Goal: Information Seeking & Learning: Check status

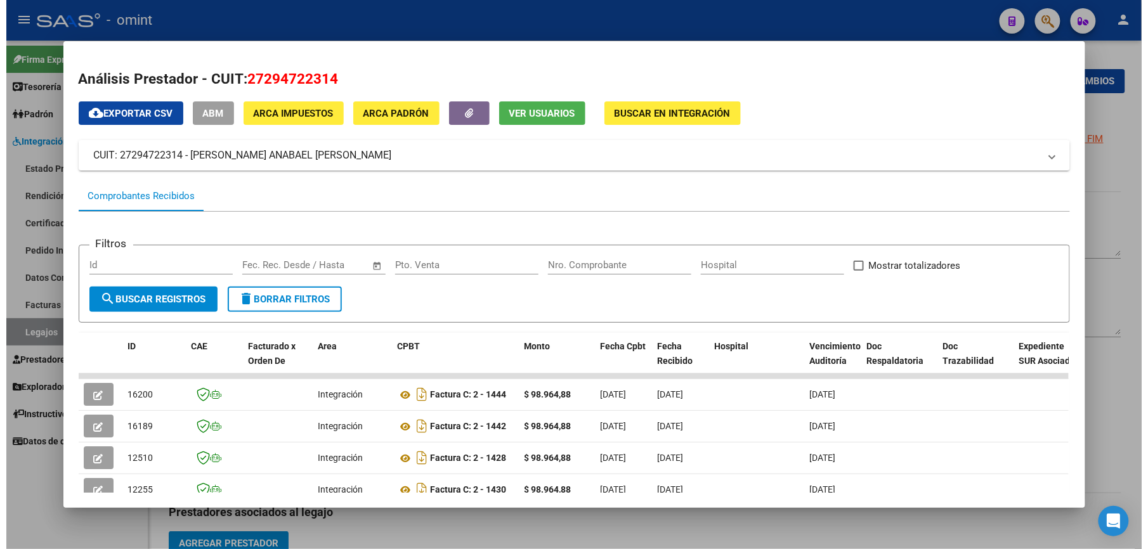
scroll to position [277, 0]
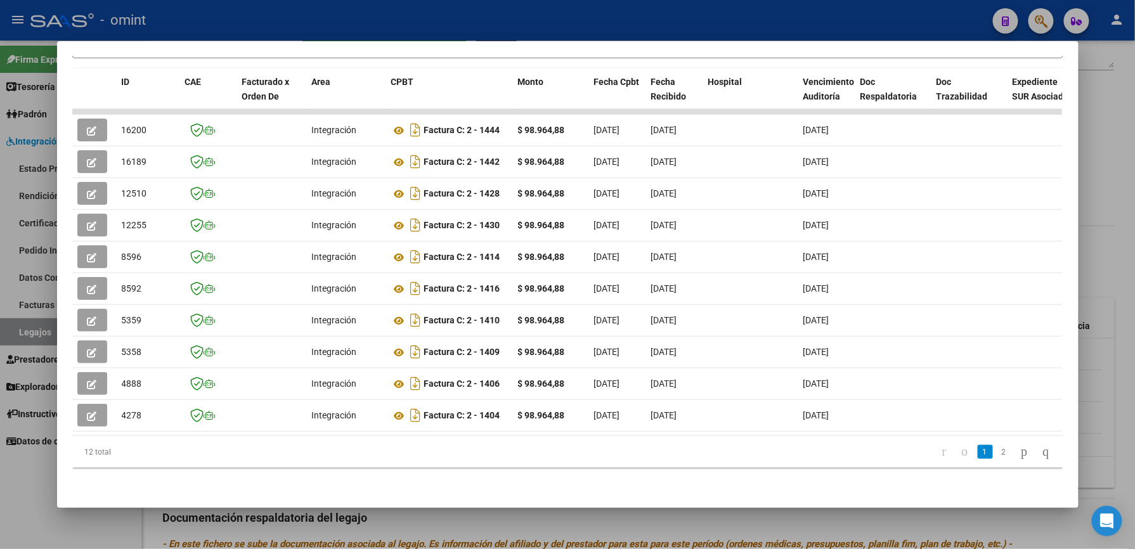
click at [1105, 136] on div at bounding box center [567, 274] width 1135 height 549
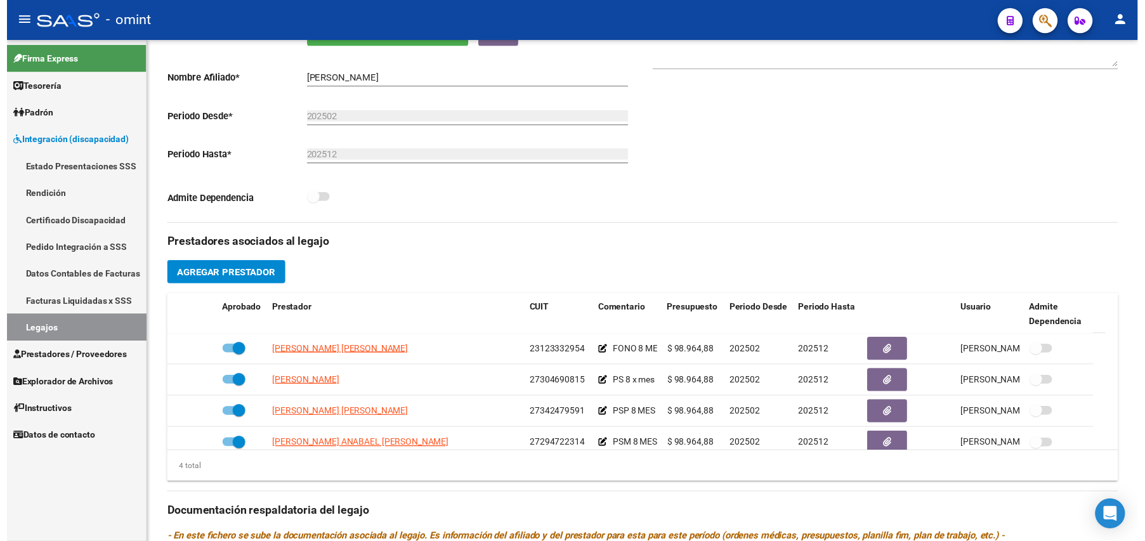
scroll to position [254, 0]
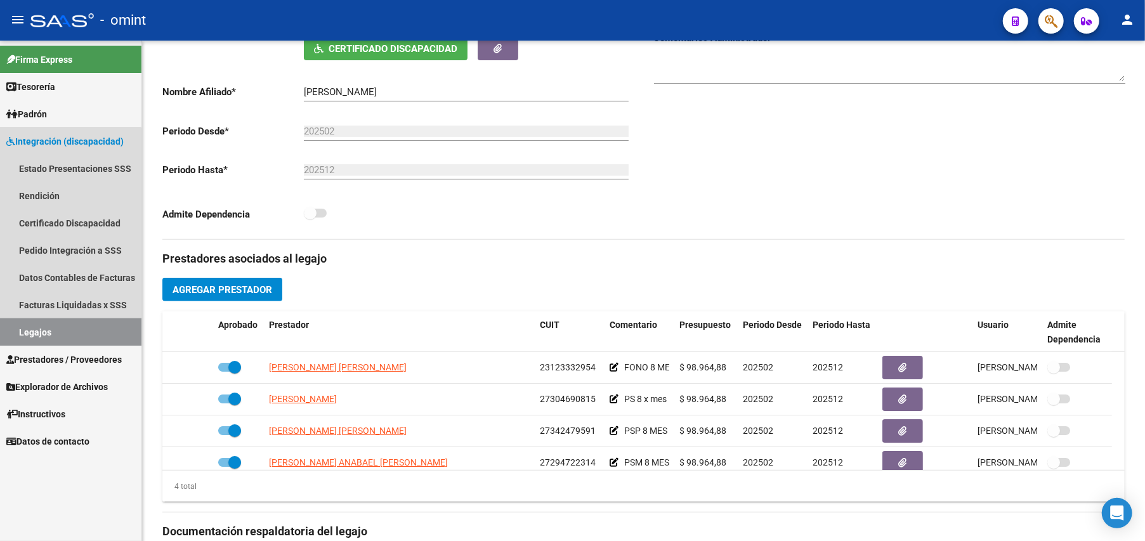
click at [34, 325] on link "Legajos" at bounding box center [70, 331] width 141 height 27
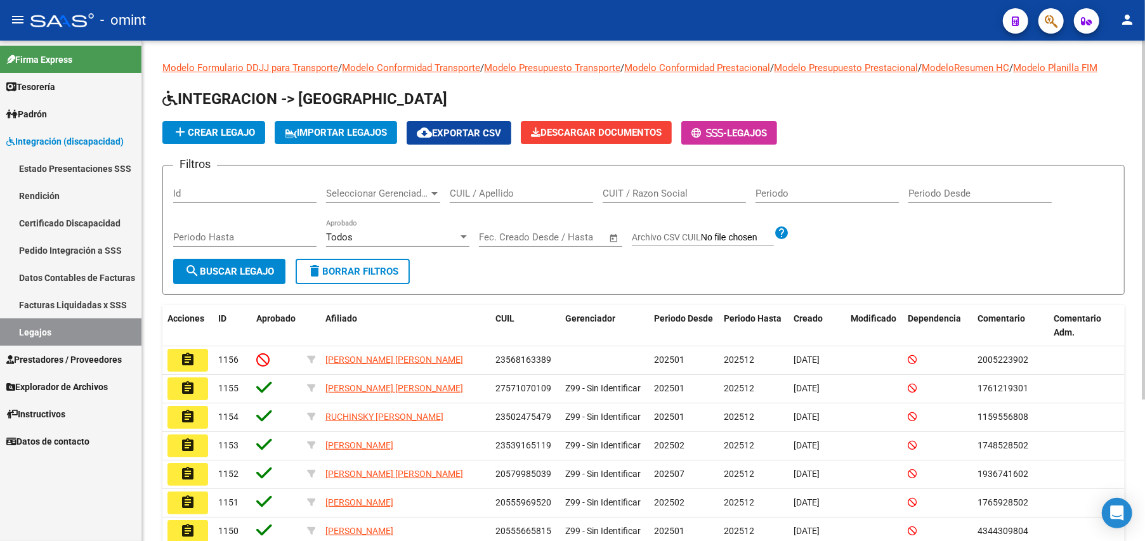
click at [483, 193] on input "CUIL / Apellido" at bounding box center [521, 193] width 143 height 11
type input "20537734966"
click at [224, 269] on span "search Buscar Legajo" at bounding box center [229, 271] width 89 height 11
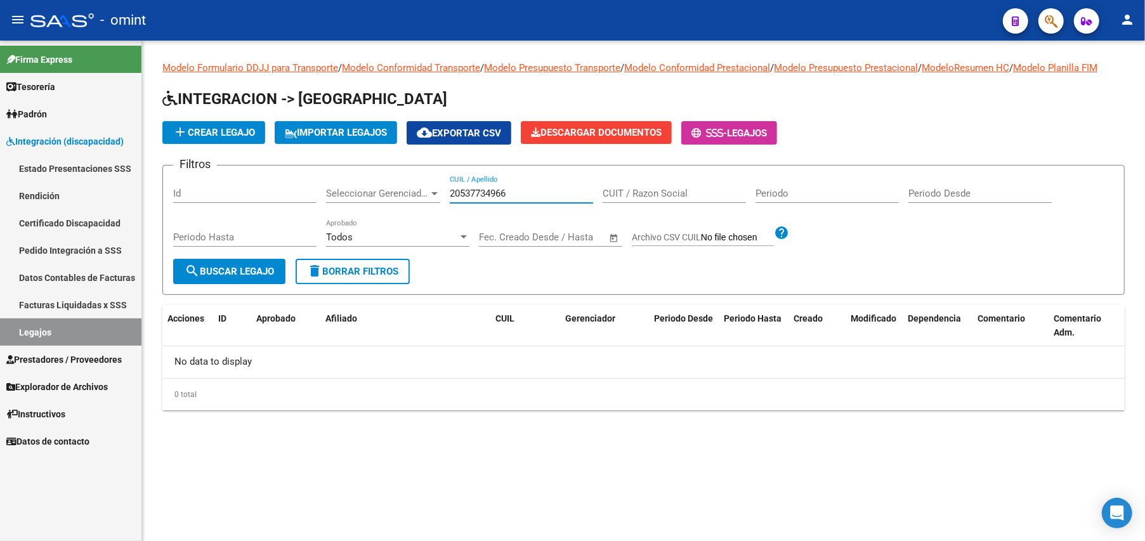
drag, startPoint x: 514, startPoint y: 194, endPoint x: 429, endPoint y: 189, distance: 84.5
click at [429, 189] on div "Filtros Id Seleccionar Gerenciador Seleccionar Gerenciador 20537734966 CUIL / A…" at bounding box center [643, 217] width 941 height 83
click at [257, 267] on span "search Buscar Legajo" at bounding box center [229, 271] width 89 height 11
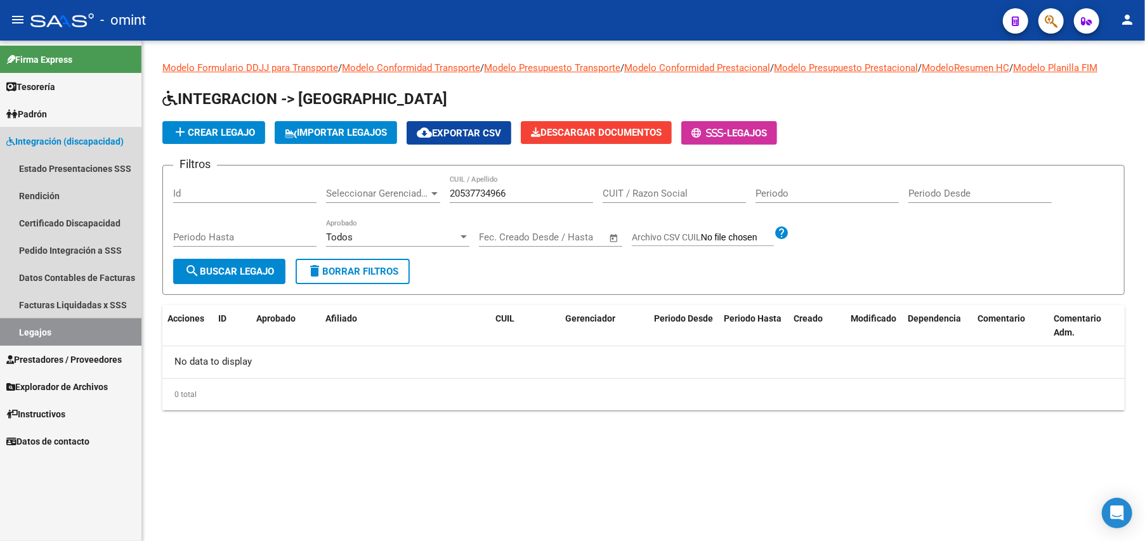
click at [34, 331] on link "Legajos" at bounding box center [70, 331] width 141 height 27
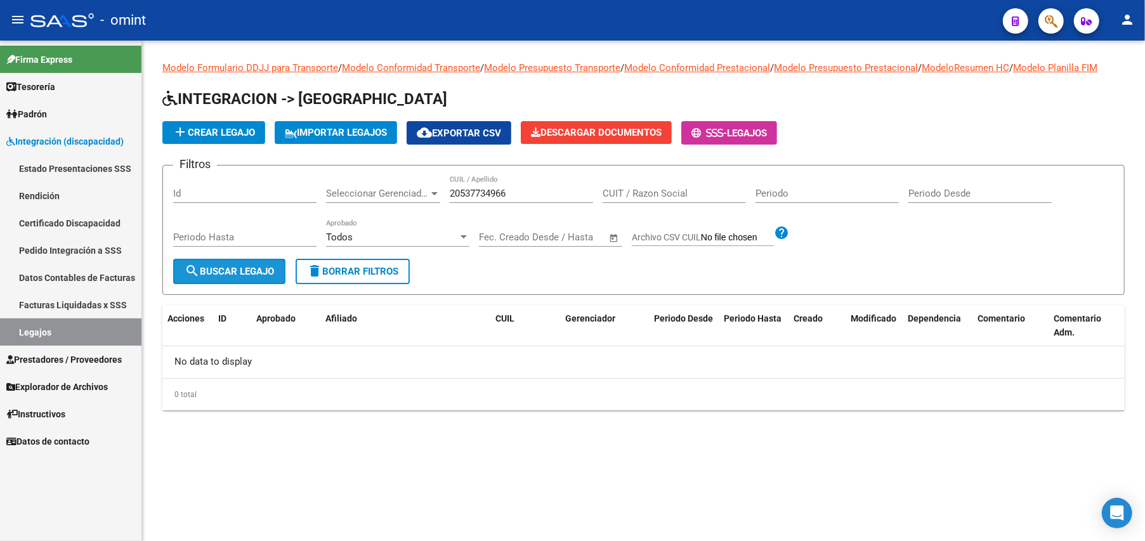
click at [226, 272] on span "search Buscar Legajo" at bounding box center [229, 271] width 89 height 11
drag, startPoint x: 515, startPoint y: 197, endPoint x: 425, endPoint y: 188, distance: 90.5
click at [425, 188] on div "Filtros Id Seleccionar Gerenciador Seleccionar Gerenciador 20537734966 CUIL / A…" at bounding box center [643, 217] width 941 height 83
type input "20537734966"
click at [235, 271] on span "search Buscar Legajo" at bounding box center [229, 271] width 89 height 11
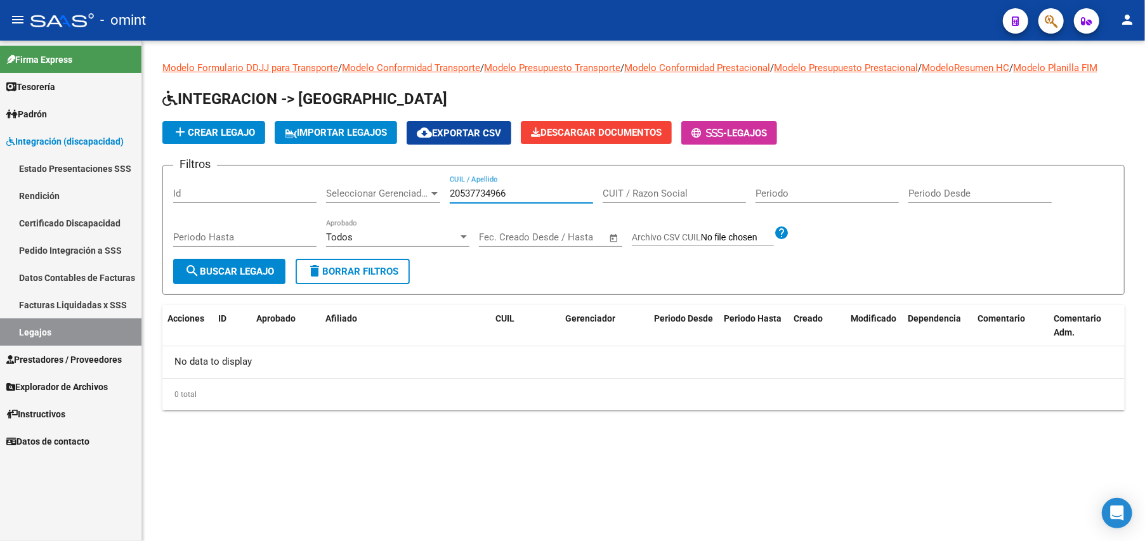
drag, startPoint x: 515, startPoint y: 195, endPoint x: 440, endPoint y: 198, distance: 75.5
click at [440, 198] on div "Filtros Id Seleccionar Gerenciador Seleccionar Gerenciador 20537734966 CUIL / A…" at bounding box center [643, 217] width 941 height 83
click at [367, 283] on button "delete Borrar Filtros" at bounding box center [353, 271] width 114 height 25
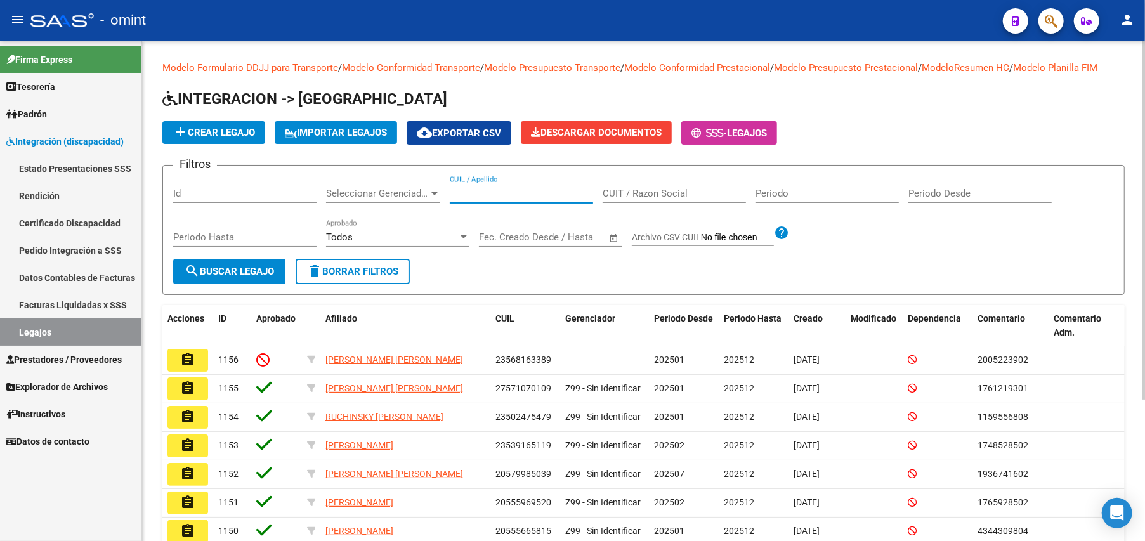
click at [493, 198] on input "CUIL / Apellido" at bounding box center [521, 193] width 143 height 11
paste input "20537734966"
click at [473, 192] on input "2053773496620537734966" at bounding box center [521, 193] width 143 height 11
paste input "20537734966"
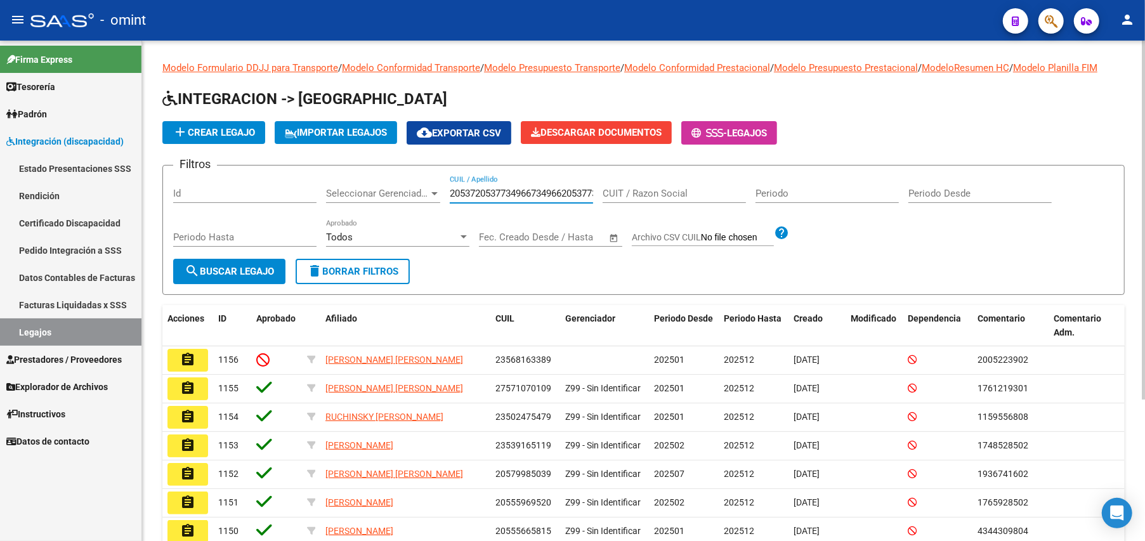
click at [473, 192] on input "205372053773496673496620537734966" at bounding box center [521, 193] width 143 height 11
type input "20537734966"
click at [226, 262] on button "search Buscar Legajo" at bounding box center [229, 271] width 112 height 25
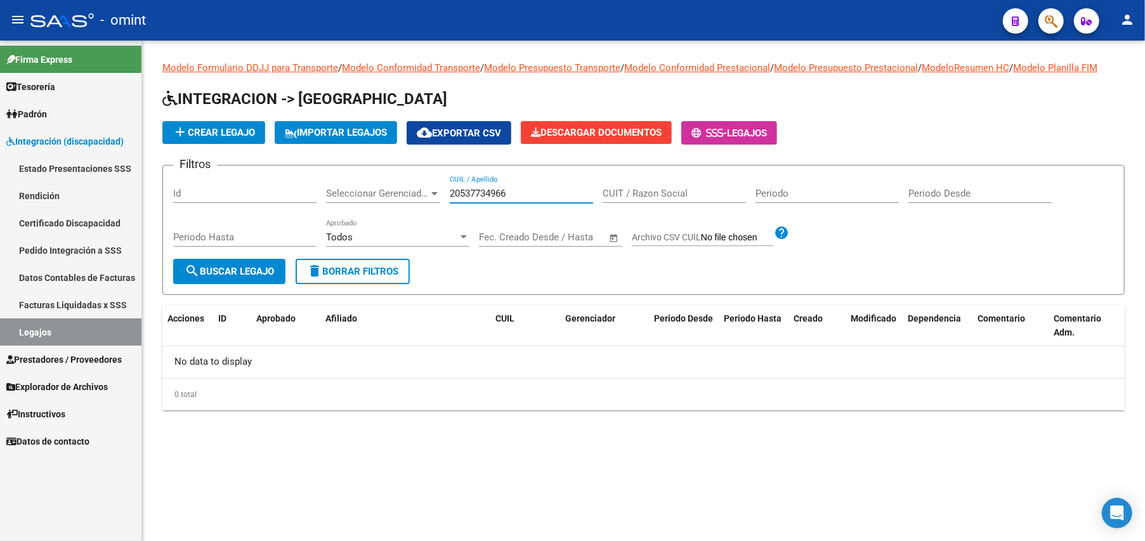
drag, startPoint x: 524, startPoint y: 197, endPoint x: 450, endPoint y: 193, distance: 74.3
click at [450, 193] on input "20537734966" at bounding box center [521, 193] width 143 height 11
click at [638, 193] on input "CUIT / Razon Social" at bounding box center [674, 193] width 143 height 11
type input "27174255275"
click at [270, 265] on button "search Buscar Legajo" at bounding box center [229, 271] width 112 height 25
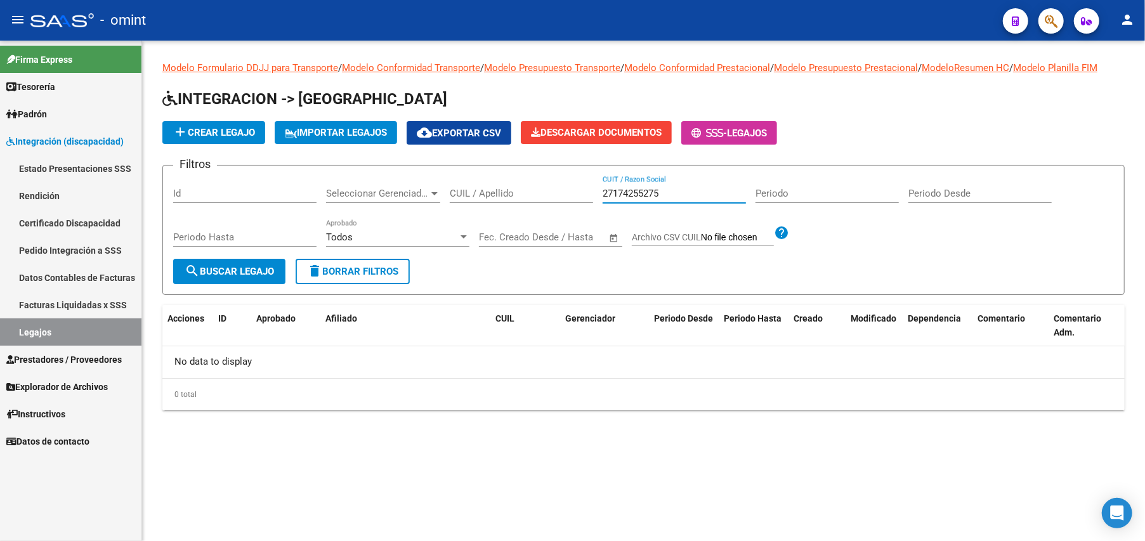
drag, startPoint x: 663, startPoint y: 192, endPoint x: 595, endPoint y: 194, distance: 68.6
click at [595, 194] on div "Filtros Id Seleccionar Gerenciador Seleccionar Gerenciador CUIL / Apellido 2717…" at bounding box center [643, 217] width 941 height 83
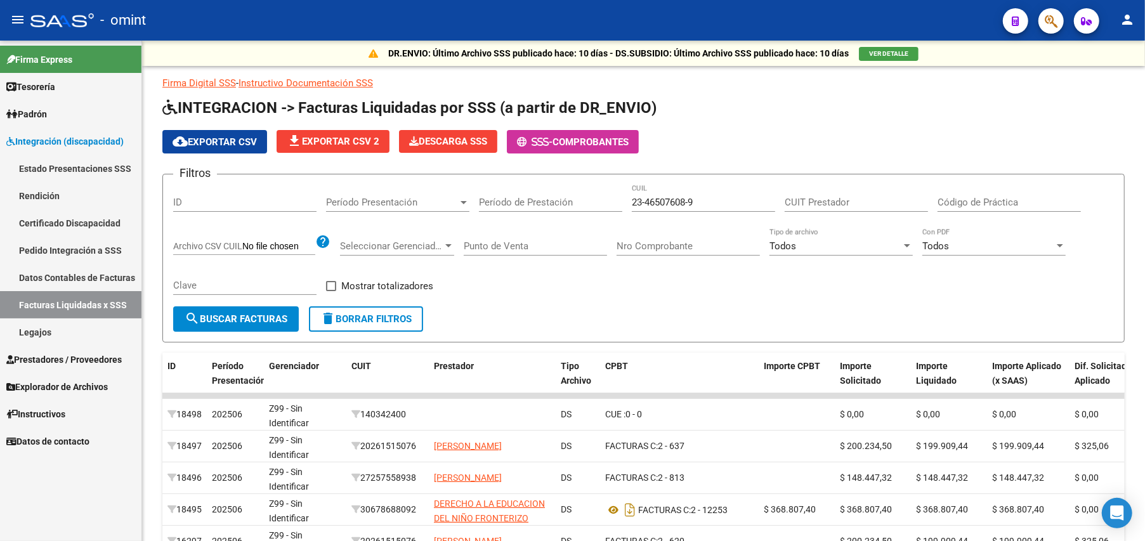
click at [37, 161] on link "Estado Presentaciones SSS" at bounding box center [70, 168] width 141 height 27
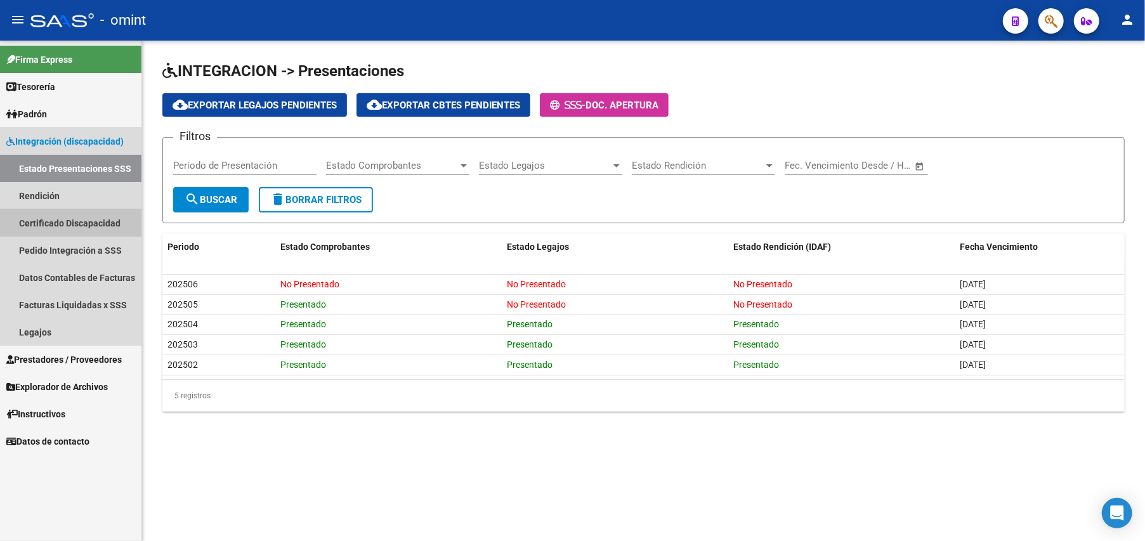
click at [64, 222] on link "Certificado Discapacidad" at bounding box center [70, 222] width 141 height 27
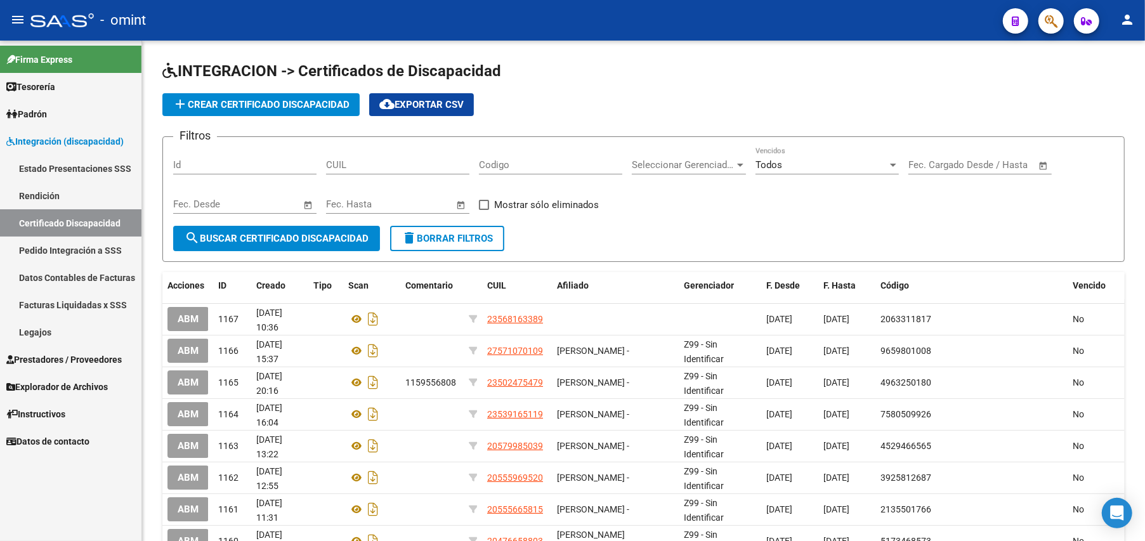
click at [32, 167] on link "Estado Presentaciones SSS" at bounding box center [70, 168] width 141 height 27
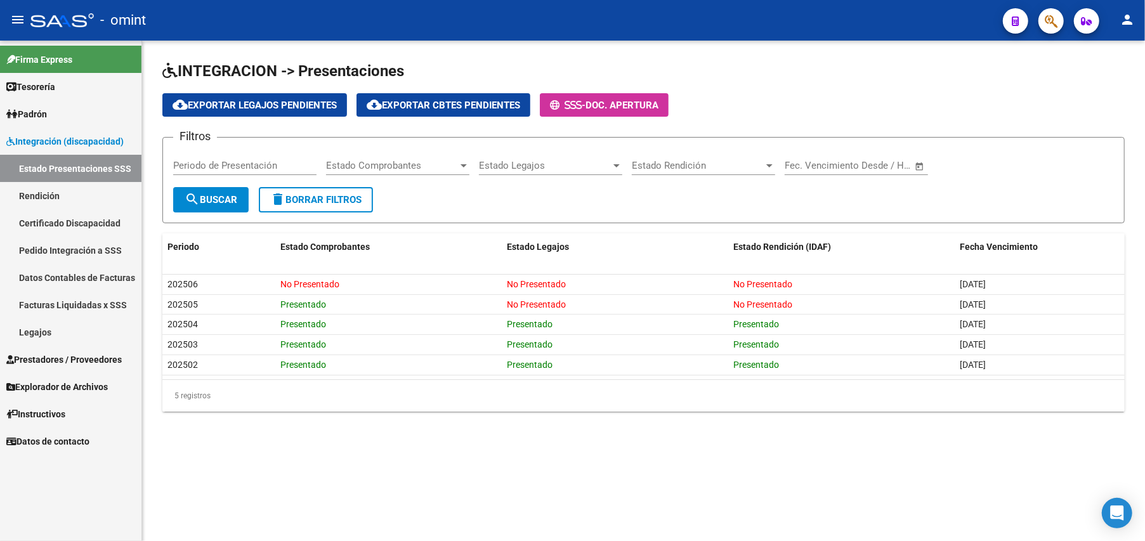
click at [48, 359] on span "Prestadores / Proveedores" at bounding box center [63, 360] width 115 height 14
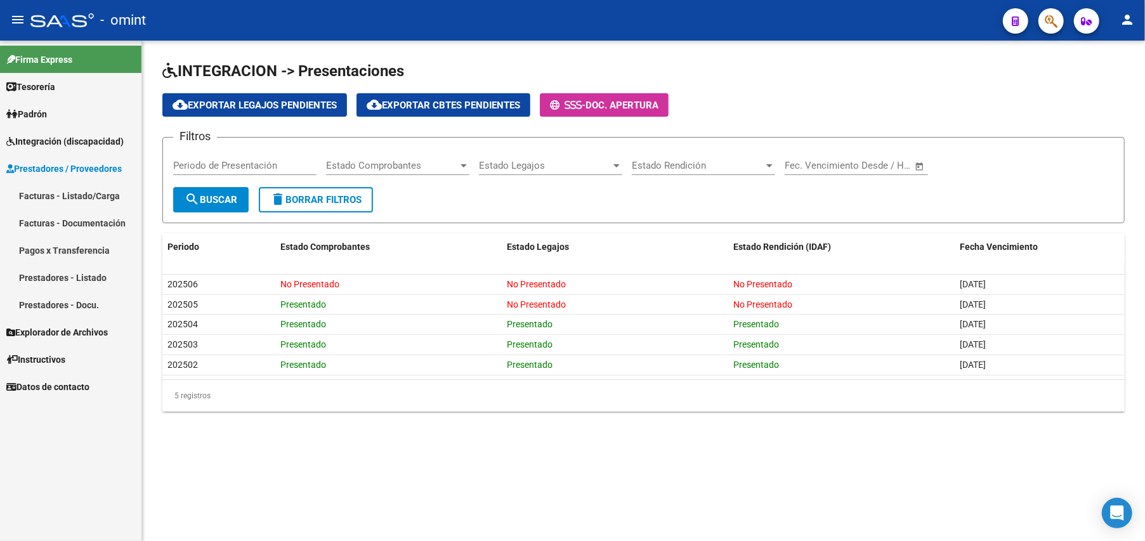
click at [62, 193] on link "Facturas - Listado/Carga" at bounding box center [70, 195] width 141 height 27
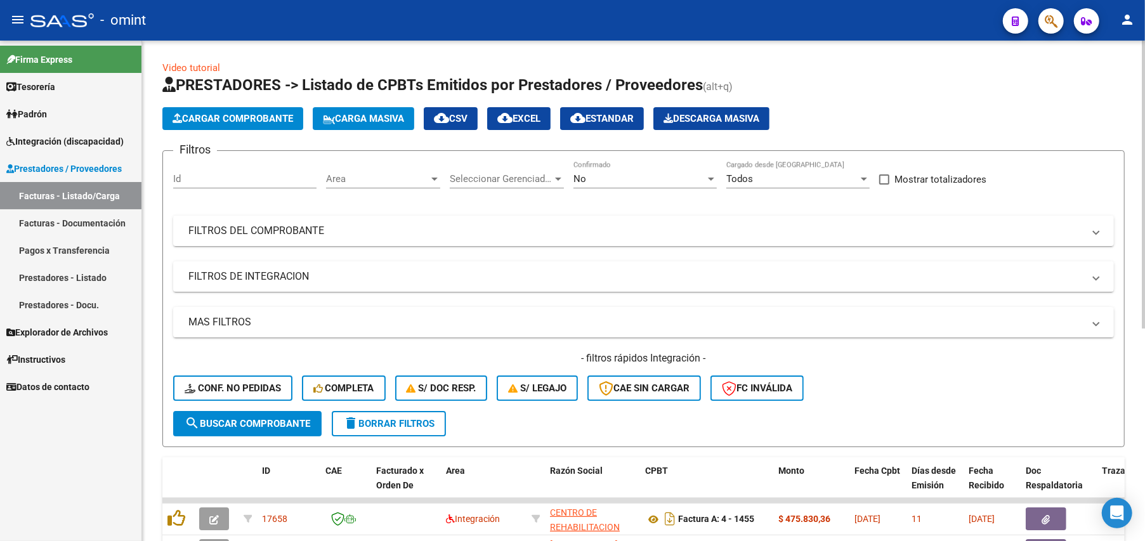
click at [405, 428] on span "delete Borrar Filtros" at bounding box center [388, 423] width 91 height 11
click at [711, 175] on div at bounding box center [710, 179] width 11 height 10
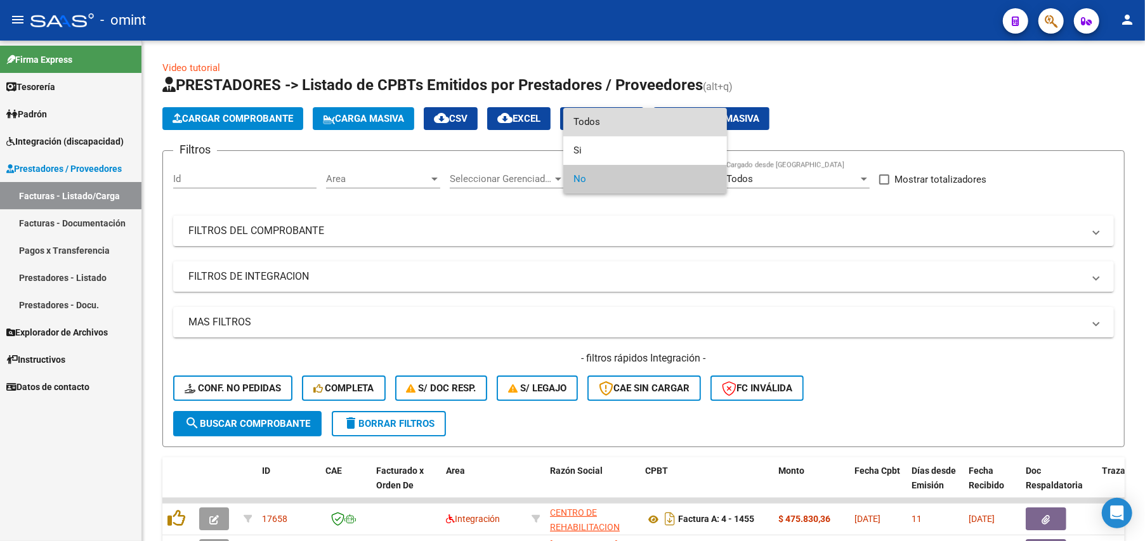
click at [596, 118] on span "Todos" at bounding box center [644, 122] width 143 height 29
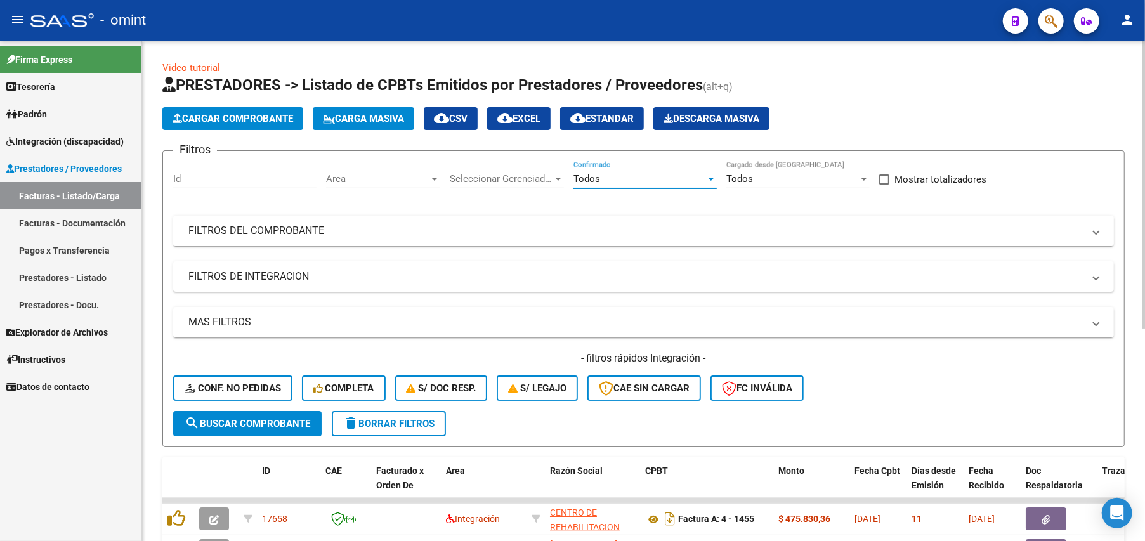
click at [269, 228] on mat-panel-title "FILTROS DEL COMPROBANTE" at bounding box center [635, 231] width 895 height 14
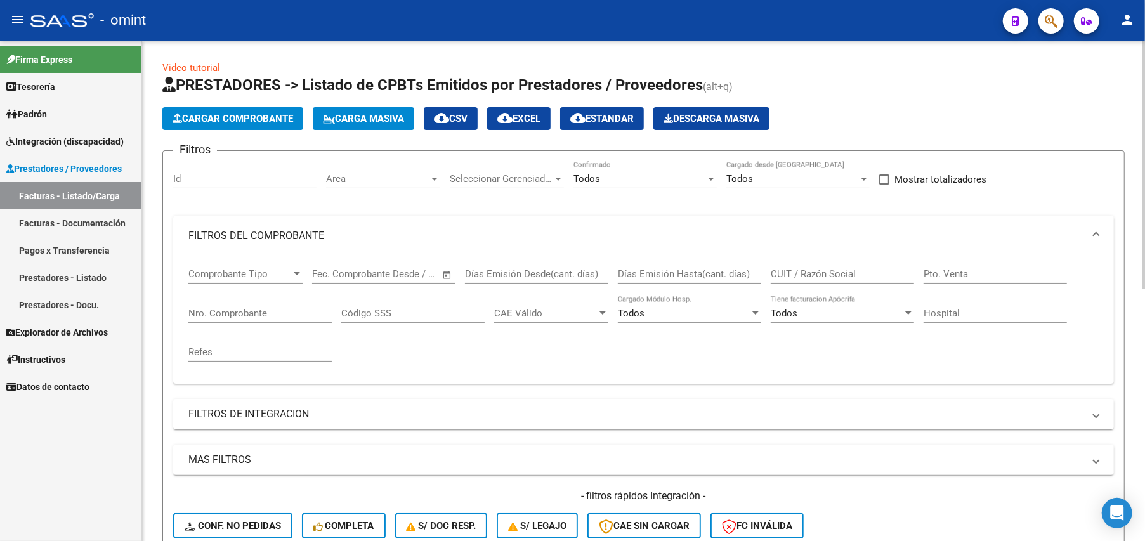
click at [818, 270] on input "CUIT / Razón Social" at bounding box center [842, 273] width 143 height 11
click at [789, 265] on div "CUIT / Razón Social" at bounding box center [842, 269] width 143 height 27
click at [787, 273] on input "CUIT / Razón Social" at bounding box center [842, 273] width 143 height 11
paste input "27174255275"
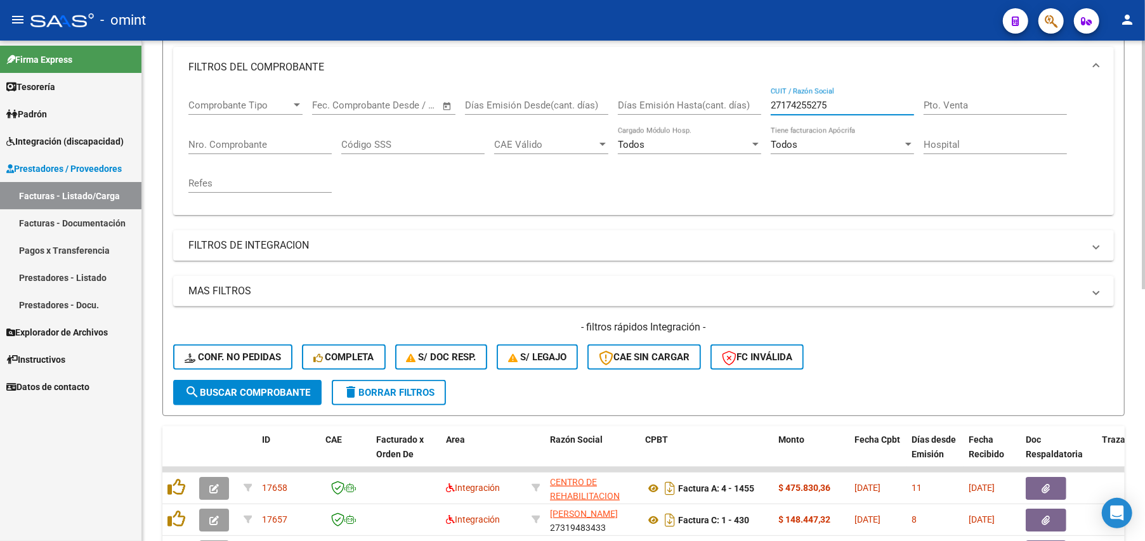
type input "27174255275"
click at [265, 387] on span "search Buscar Comprobante" at bounding box center [248, 392] width 126 height 11
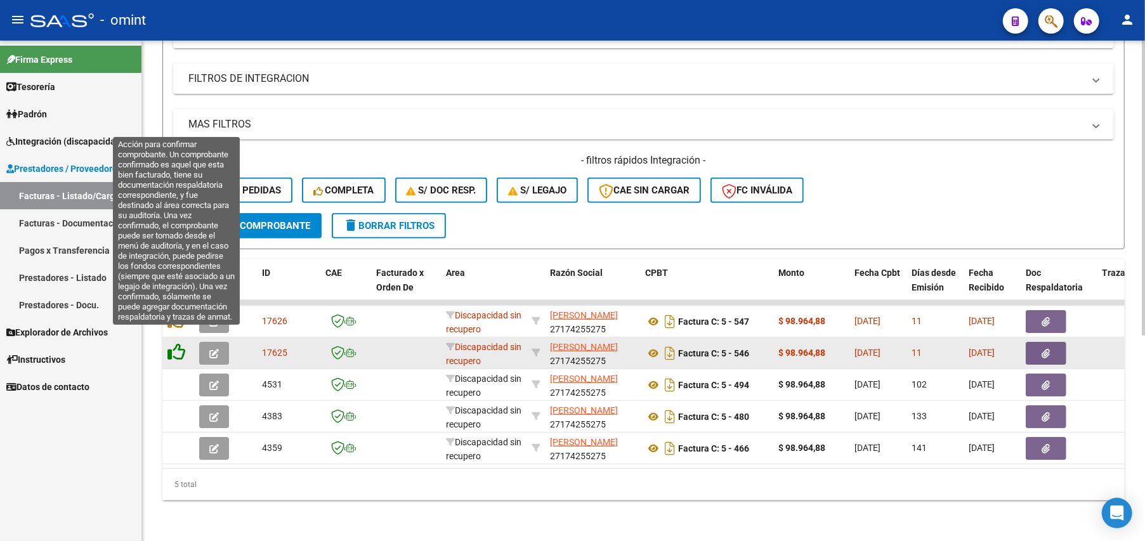
click at [171, 343] on icon at bounding box center [176, 352] width 18 height 18
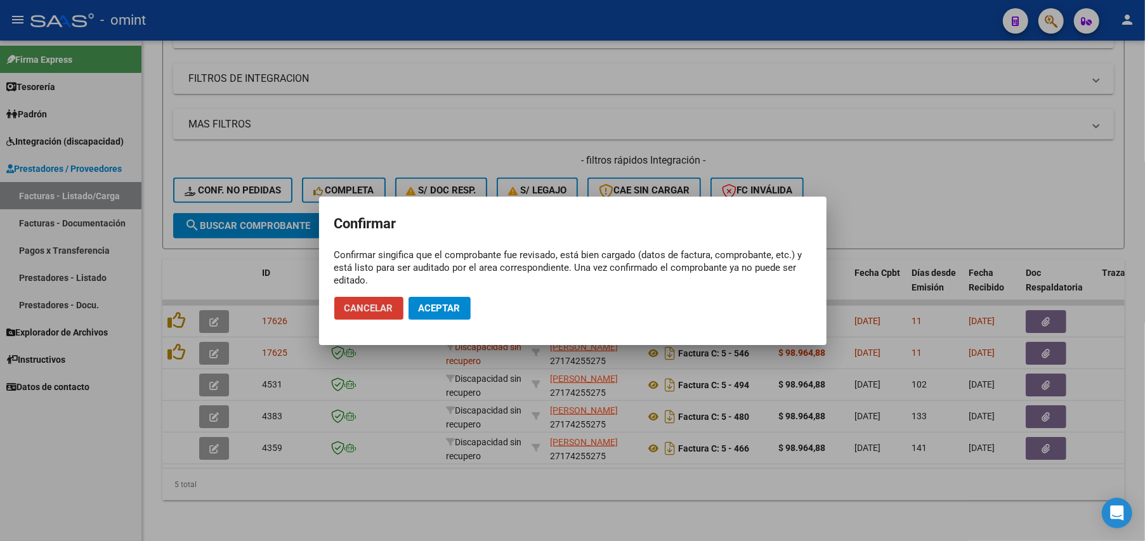
click at [986, 117] on div at bounding box center [572, 270] width 1145 height 541
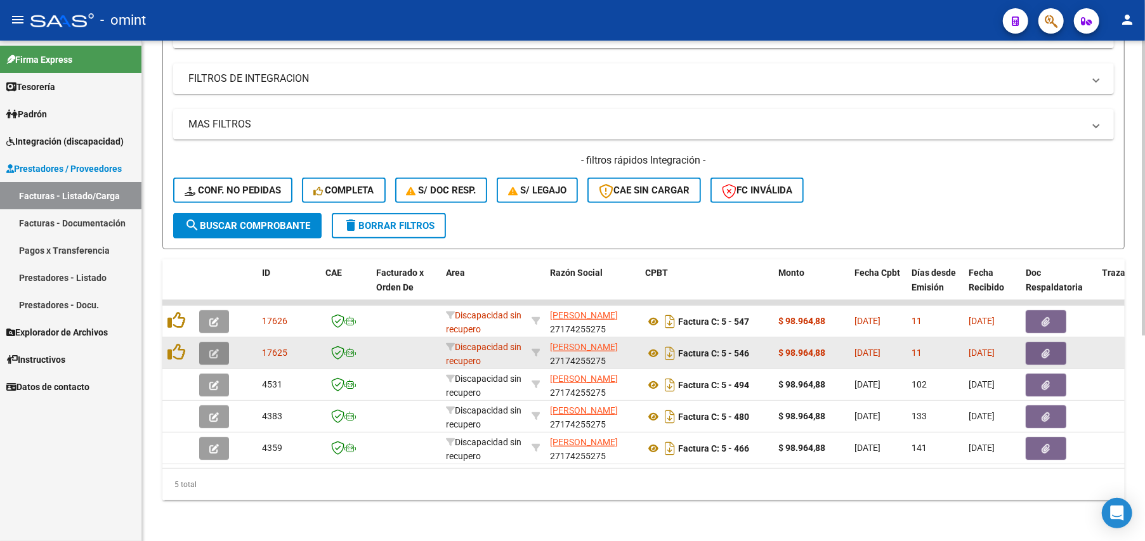
click at [216, 349] on icon "button" at bounding box center [214, 354] width 10 height 10
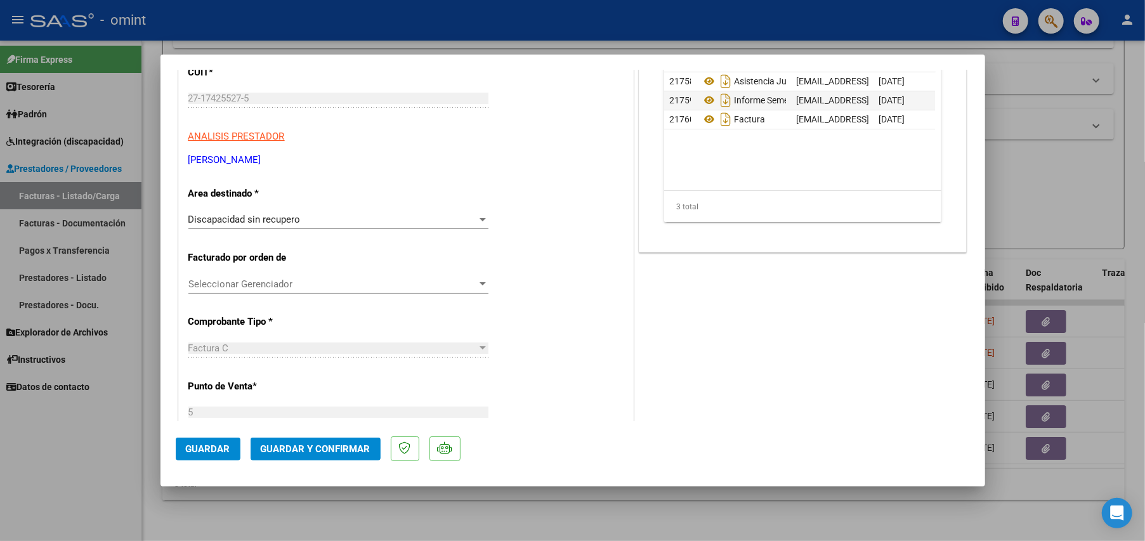
scroll to position [0, 0]
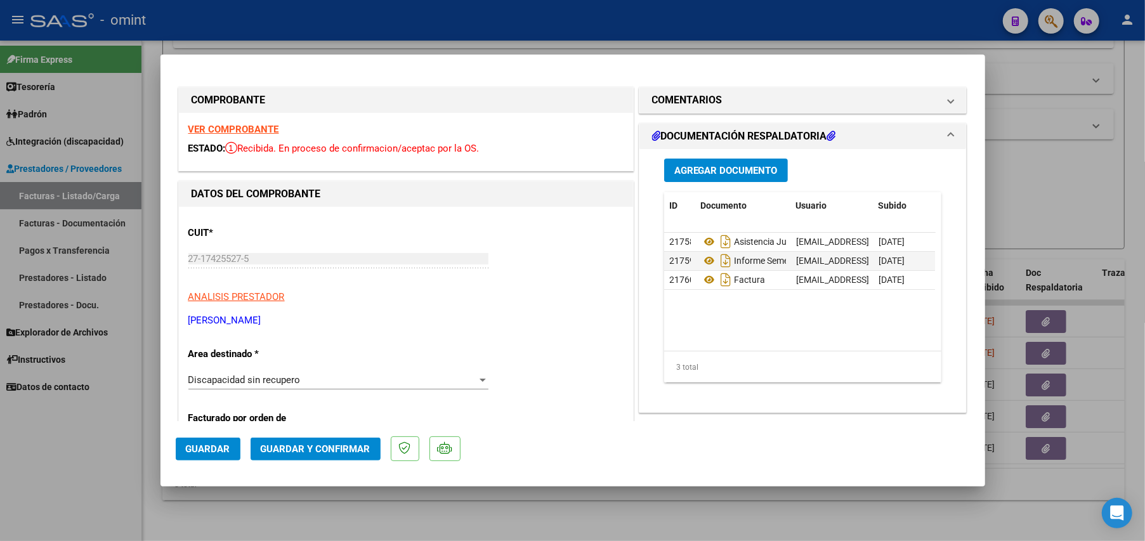
click at [228, 119] on div "VER COMPROBANTE ESTADO: Recibida. En proceso de confirmacion/aceptac por la OS." at bounding box center [406, 142] width 454 height 58
click at [242, 126] on strong "VER COMPROBANTE" at bounding box center [233, 129] width 91 height 11
click at [1086, 155] on div at bounding box center [572, 270] width 1145 height 541
type input "$ 0,00"
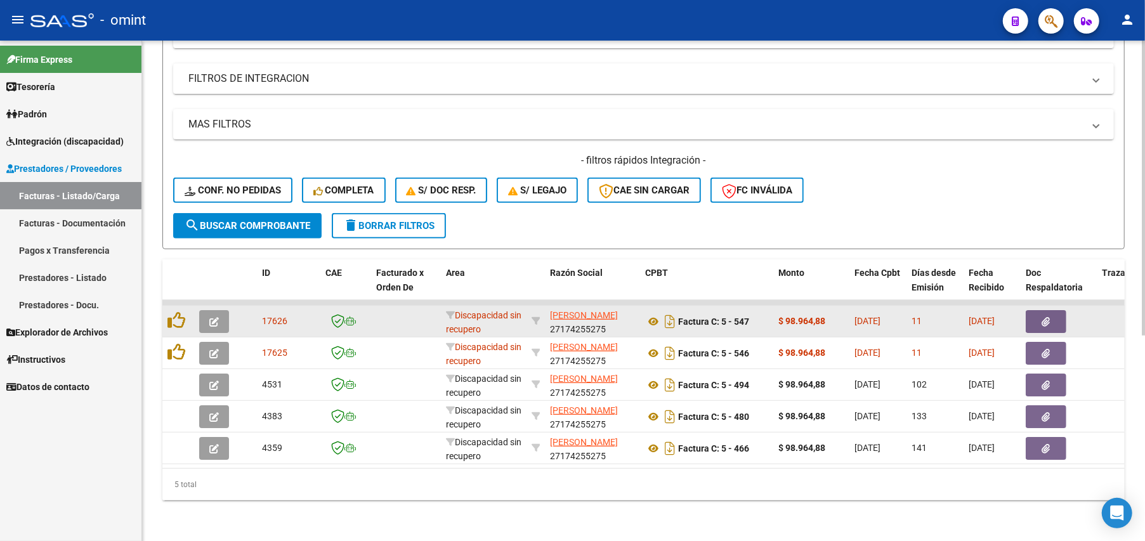
click at [217, 317] on icon "button" at bounding box center [214, 322] width 10 height 10
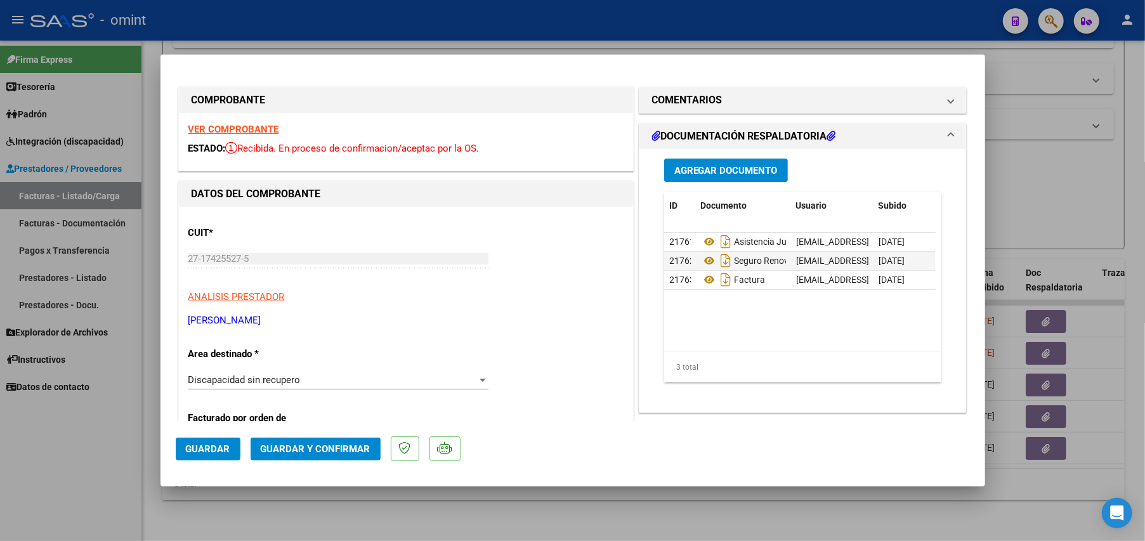
click at [1107, 188] on div at bounding box center [572, 270] width 1145 height 541
type input "$ 0,00"
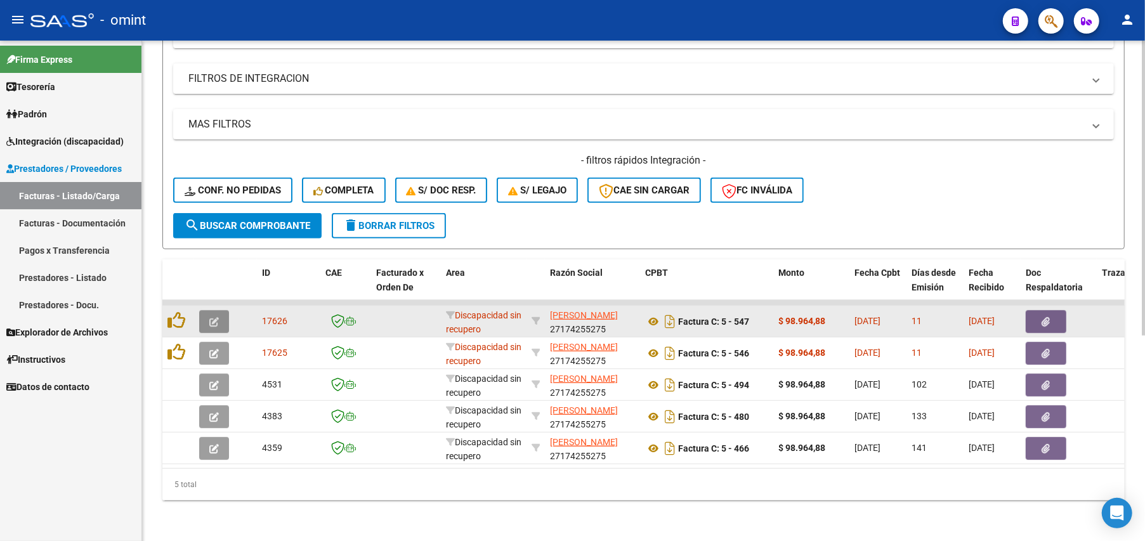
click at [206, 310] on button "button" at bounding box center [214, 321] width 30 height 23
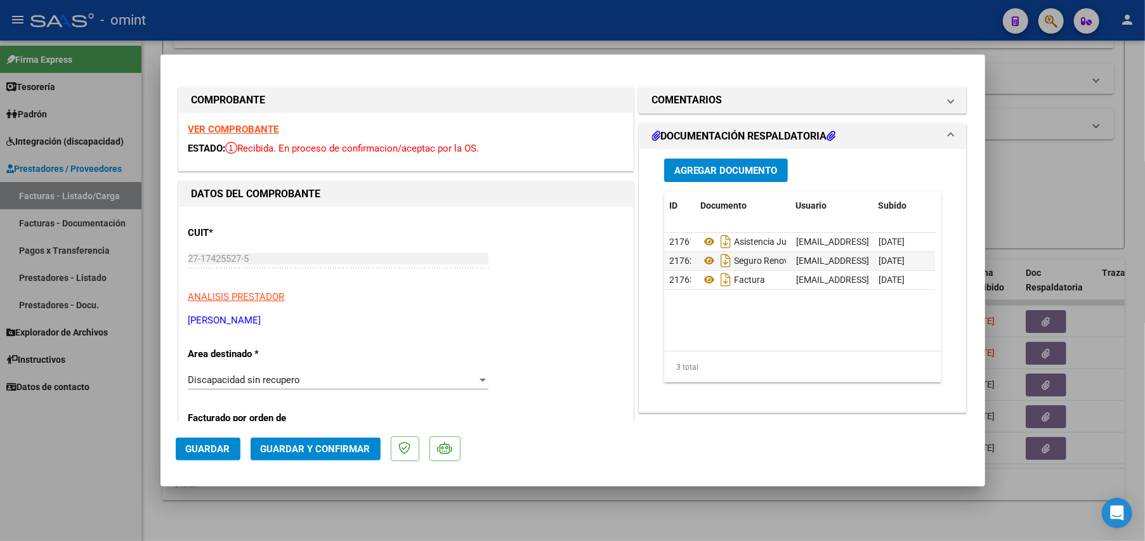
click at [1044, 188] on div at bounding box center [572, 270] width 1145 height 541
type input "$ 0,00"
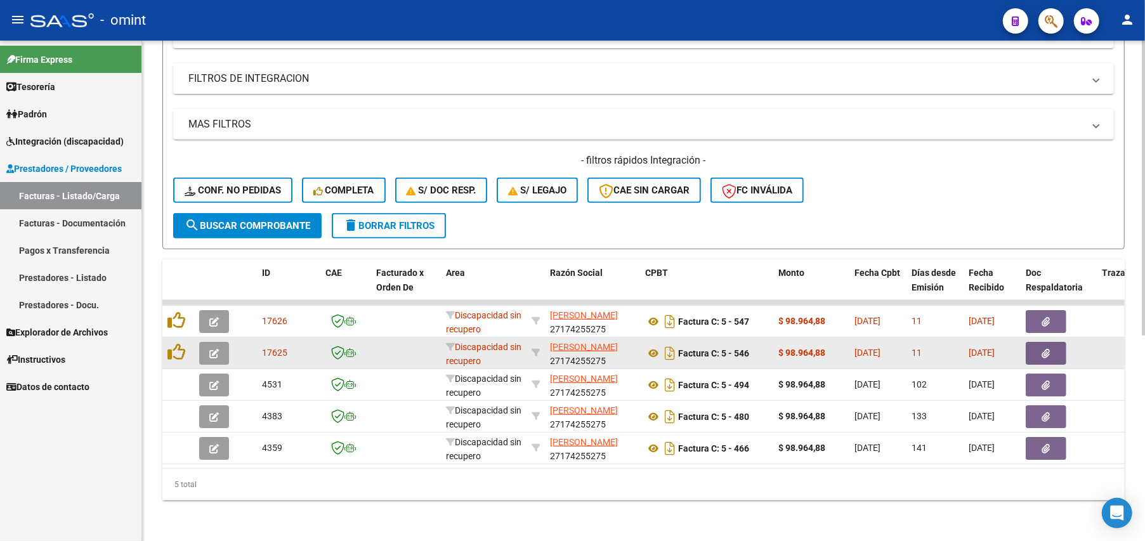
click at [214, 349] on icon "button" at bounding box center [214, 354] width 10 height 10
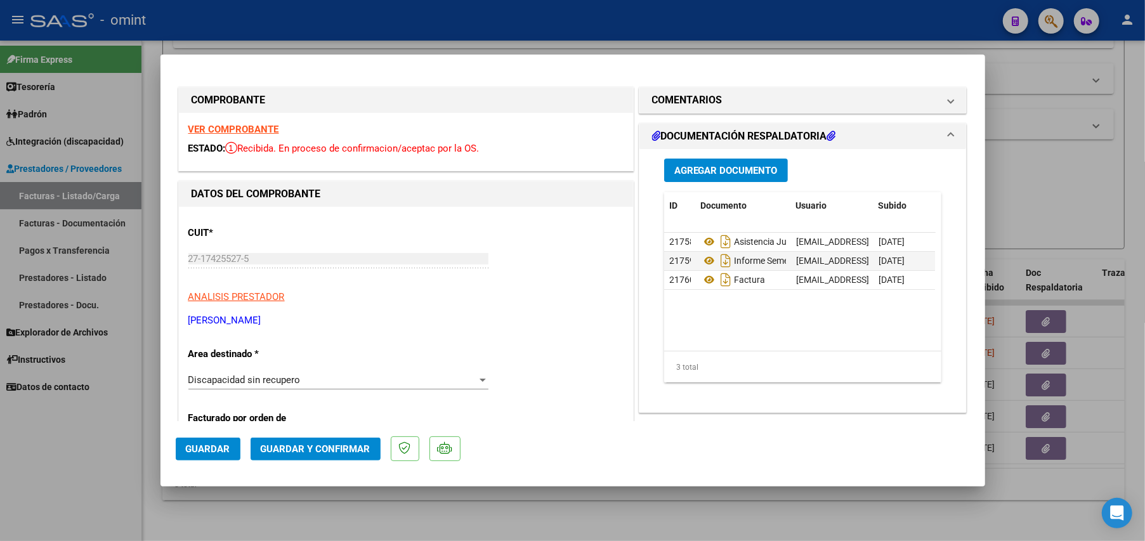
scroll to position [169, 0]
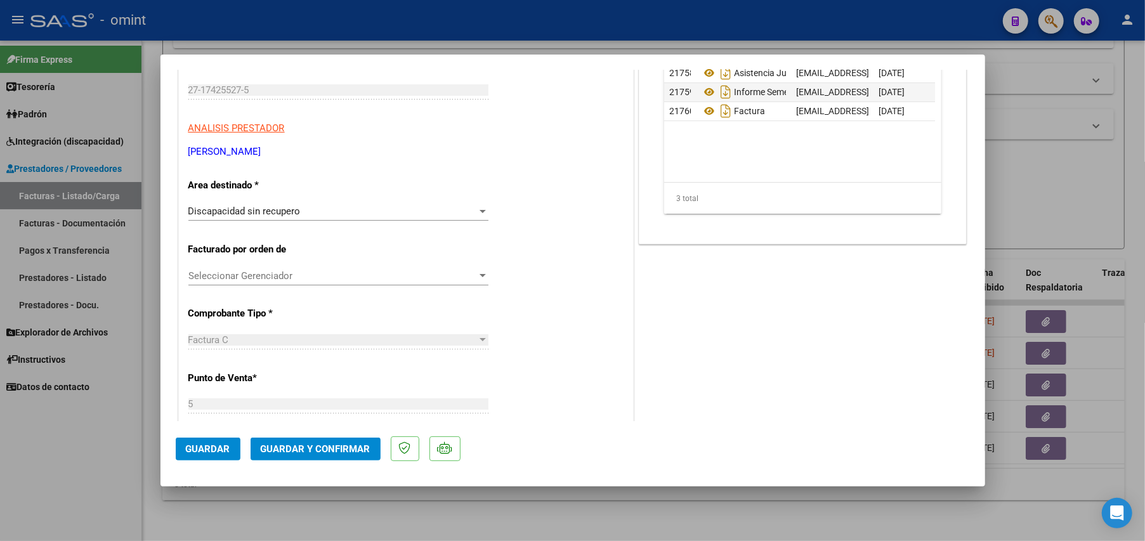
click at [1069, 133] on div at bounding box center [572, 270] width 1145 height 541
type input "$ 0,00"
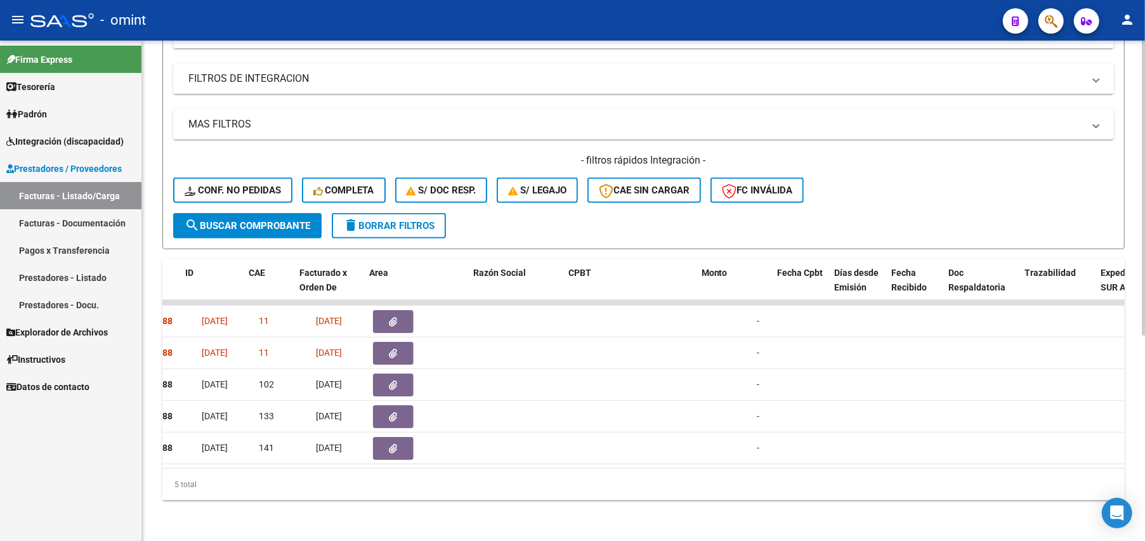
scroll to position [0, 0]
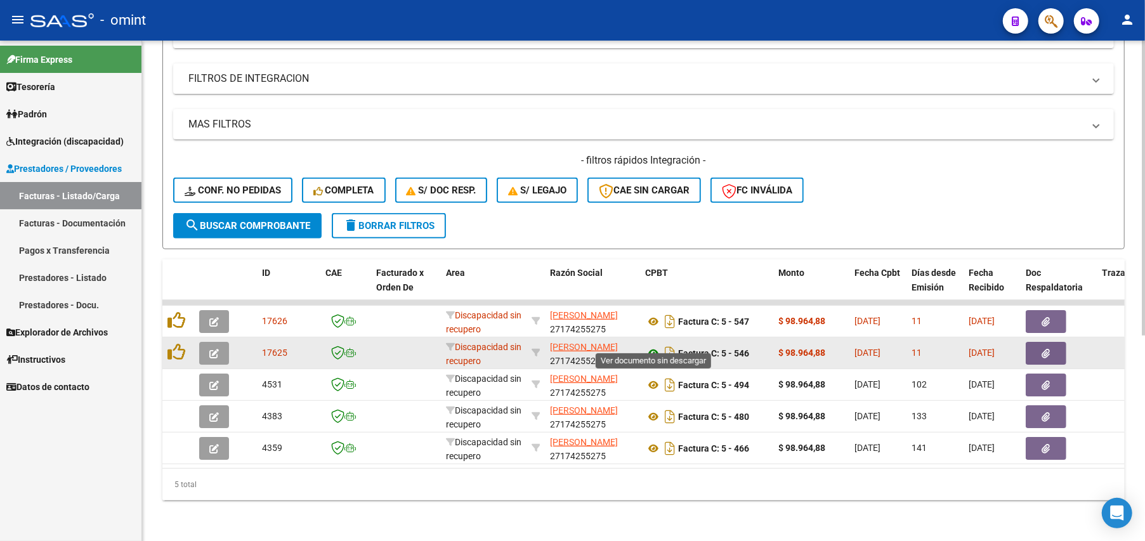
click at [657, 346] on icon at bounding box center [653, 353] width 16 height 15
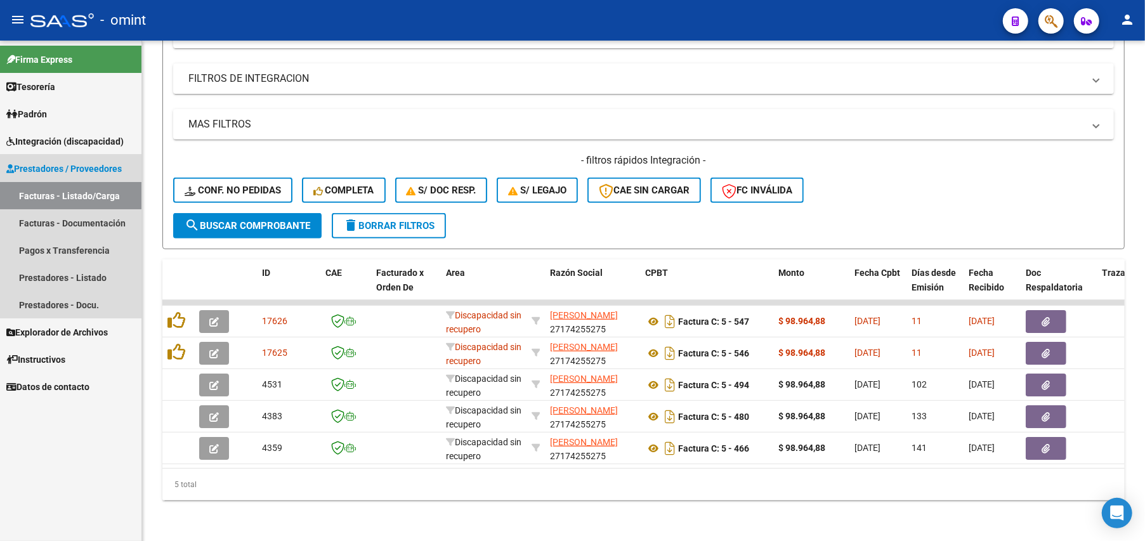
click at [62, 169] on span "Prestadores / Proveedores" at bounding box center [63, 169] width 115 height 14
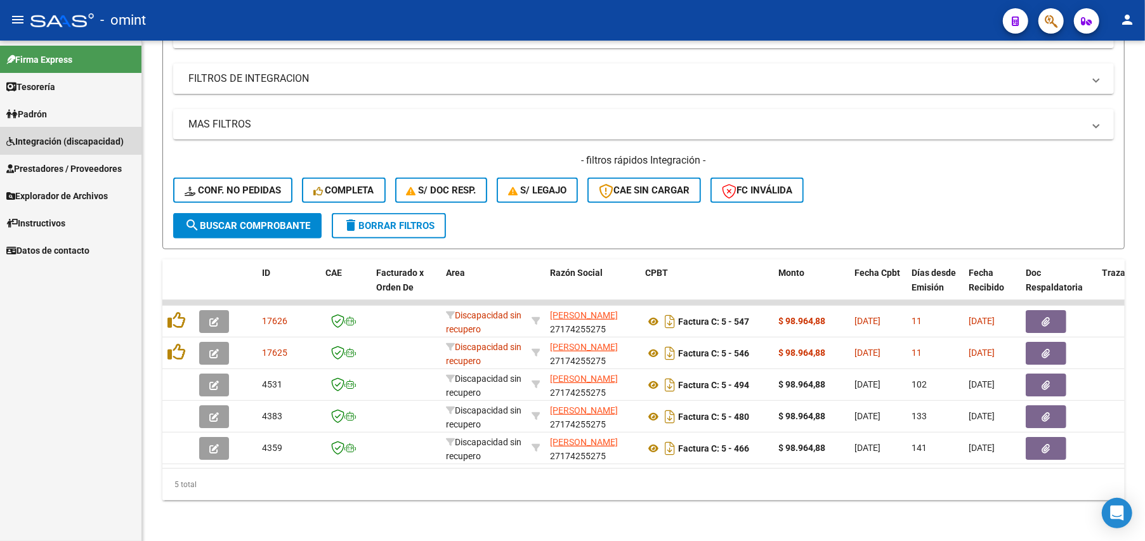
click at [36, 138] on span "Integración (discapacidad)" at bounding box center [64, 141] width 117 height 14
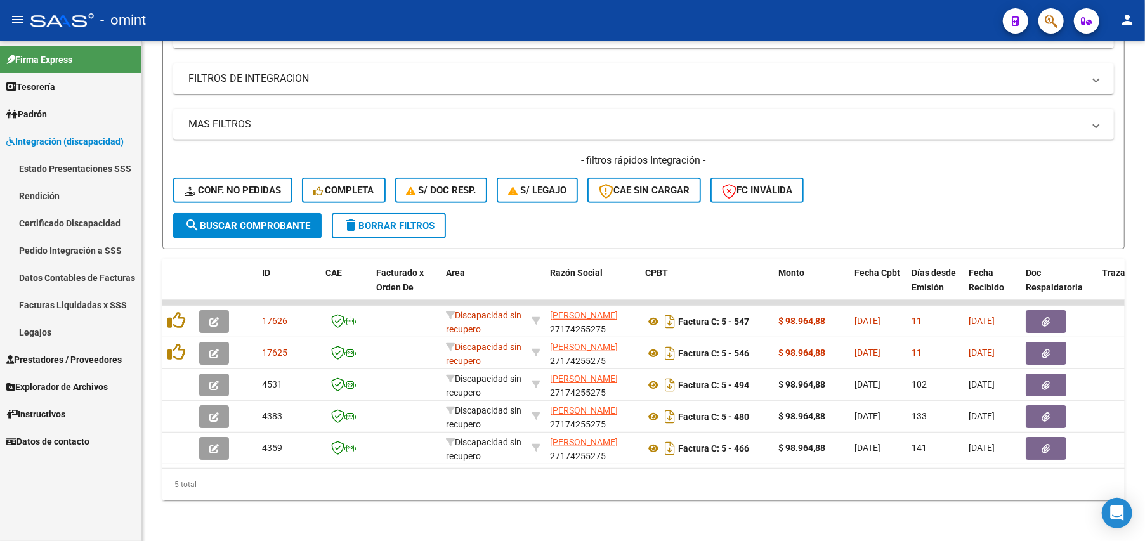
click at [41, 333] on link "Legajos" at bounding box center [70, 331] width 141 height 27
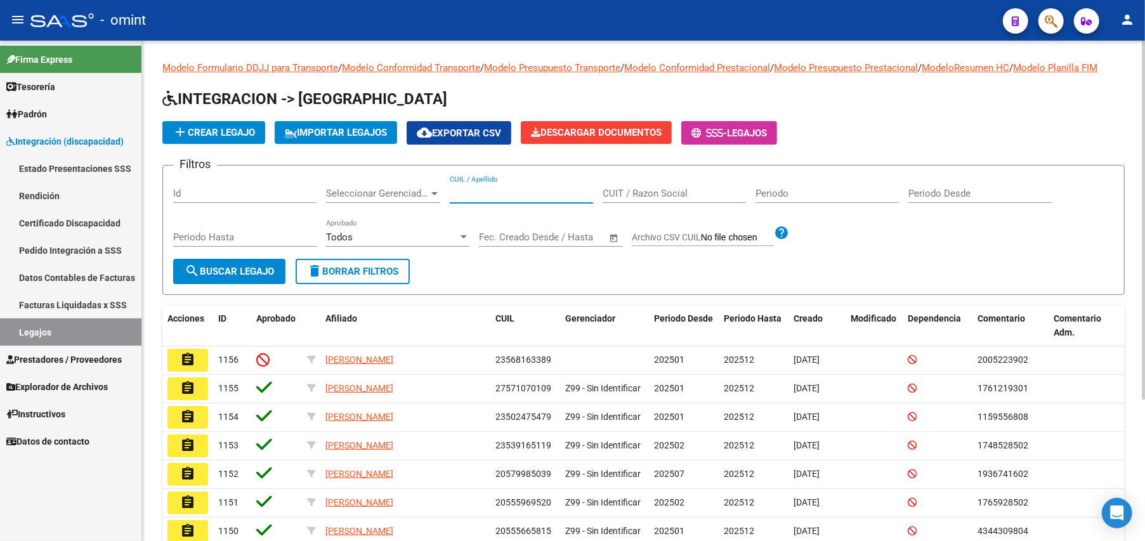
click at [500, 196] on input "CUIL / Apellido" at bounding box center [521, 193] width 143 height 11
click at [257, 261] on button "search Buscar Legajo" at bounding box center [229, 271] width 112 height 25
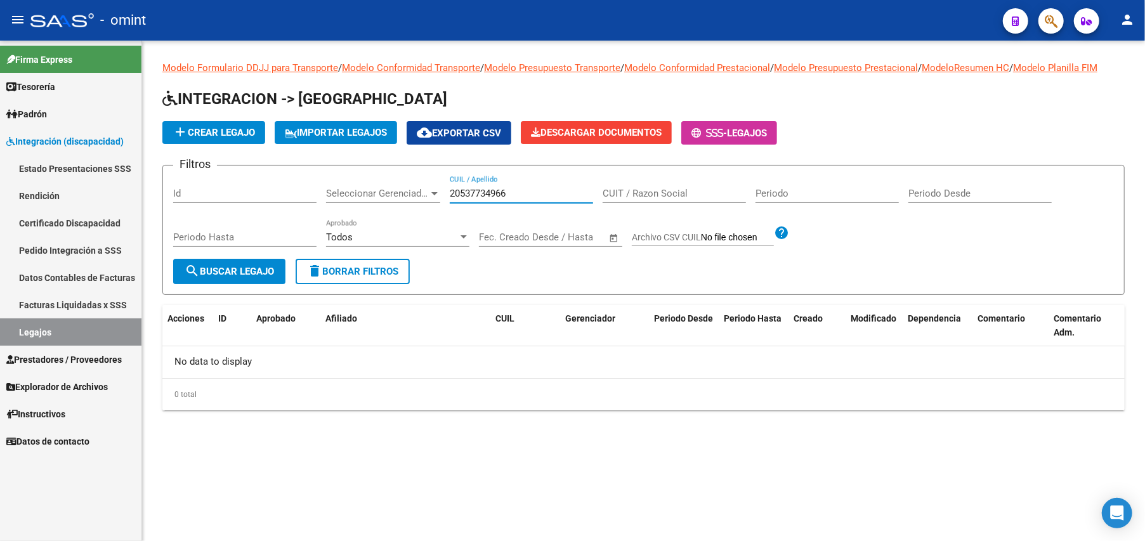
drag, startPoint x: 521, startPoint y: 190, endPoint x: 414, endPoint y: 190, distance: 106.6
click at [415, 190] on div "Filtros Id Seleccionar Gerenciador Seleccionar Gerenciador 20537734966 CUIL / A…" at bounding box center [643, 217] width 941 height 83
type input "[PERSON_NAME]"
click at [247, 275] on span "search Buscar Legajo" at bounding box center [229, 271] width 89 height 11
click at [379, 271] on span "delete Borrar Filtros" at bounding box center [352, 271] width 91 height 11
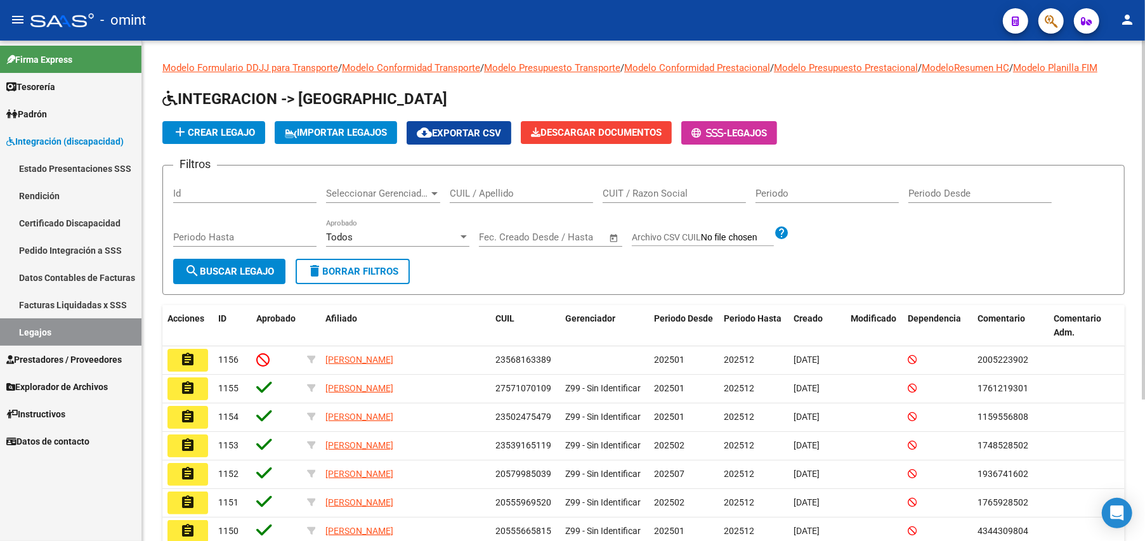
click at [477, 193] on input "CUIL / Apellido" at bounding box center [521, 193] width 143 height 11
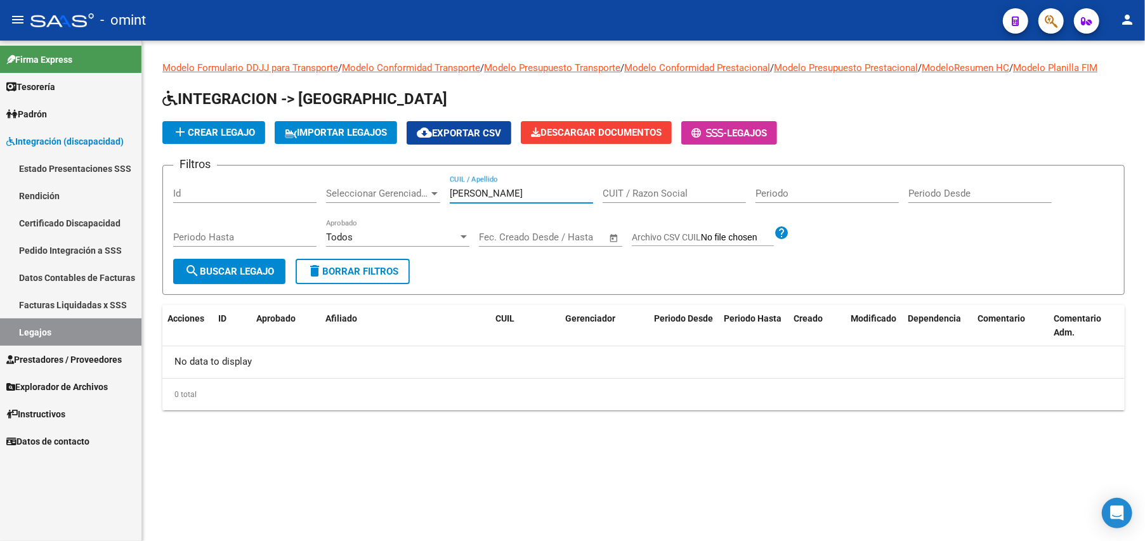
type input "[PERSON_NAME]"
click at [247, 267] on span "search Buscar Legajo" at bounding box center [229, 271] width 89 height 11
click at [738, 465] on mat-sidenav-content "Modelo Formulario DDJJ para Transporte / Modelo Conformidad Transporte / Modelo…" at bounding box center [643, 291] width 1003 height 500
drag, startPoint x: 474, startPoint y: 191, endPoint x: 410, endPoint y: 190, distance: 64.7
click at [410, 190] on div "Filtros Id Seleccionar Gerenciador Seleccionar Gerenciador [PERSON_NAME] CUIL /…" at bounding box center [643, 217] width 941 height 83
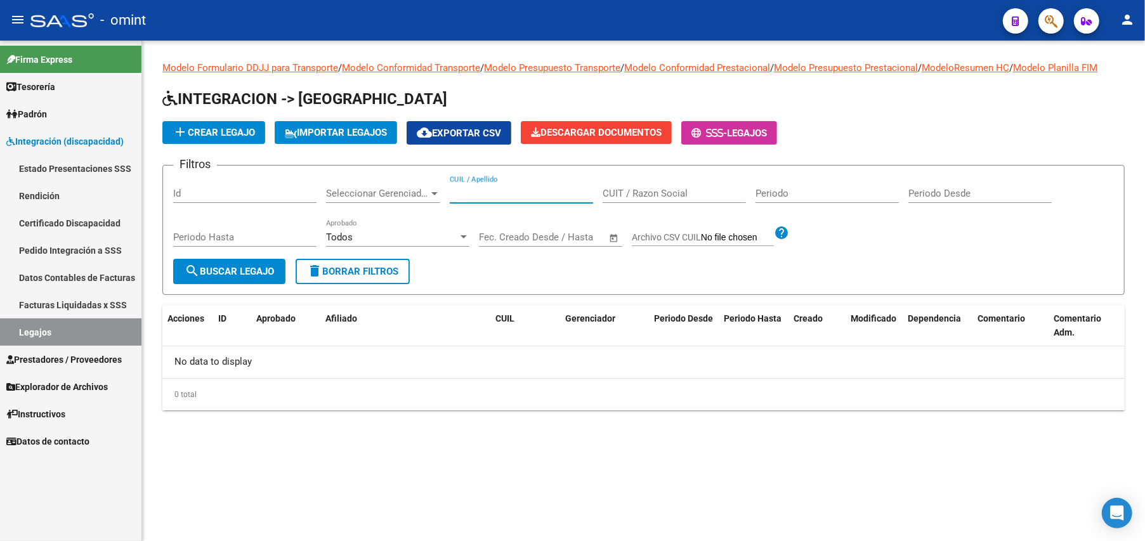
click at [505, 196] on input "CUIL / Apellido" at bounding box center [521, 193] width 143 height 11
type input "20537734966"
click at [265, 262] on button "search Buscar Legajo" at bounding box center [229, 271] width 112 height 25
